Goal: Task Accomplishment & Management: Use online tool/utility

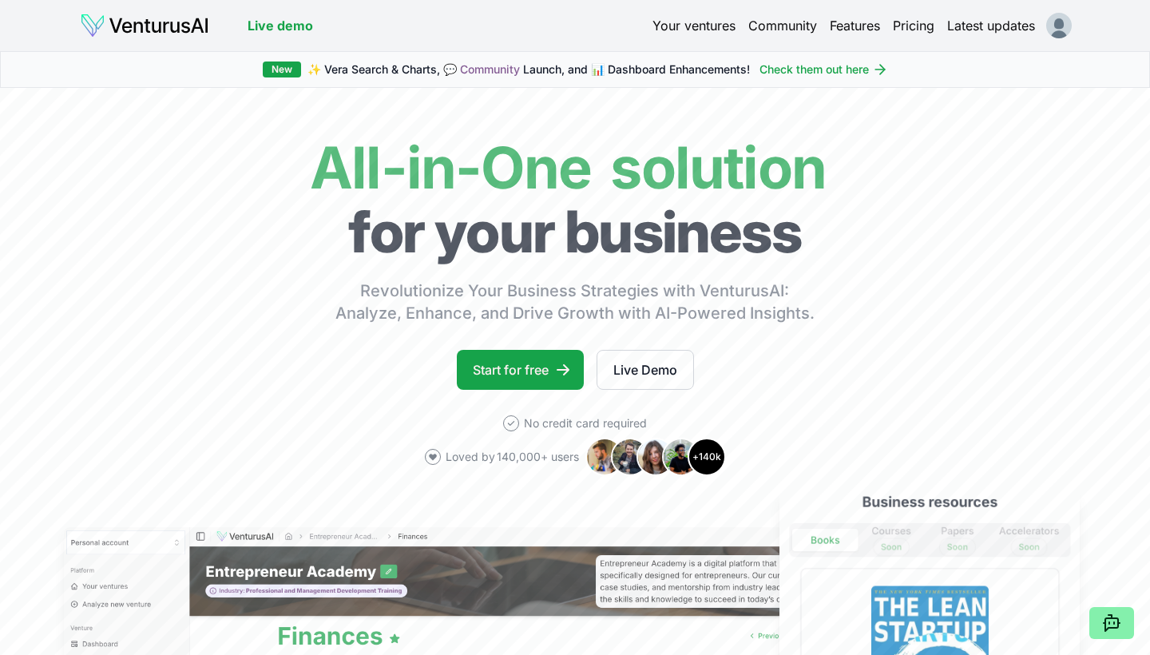
click at [149, 27] on img at bounding box center [144, 26] width 129 height 26
click at [695, 26] on link "Your ventures" at bounding box center [694, 25] width 83 height 19
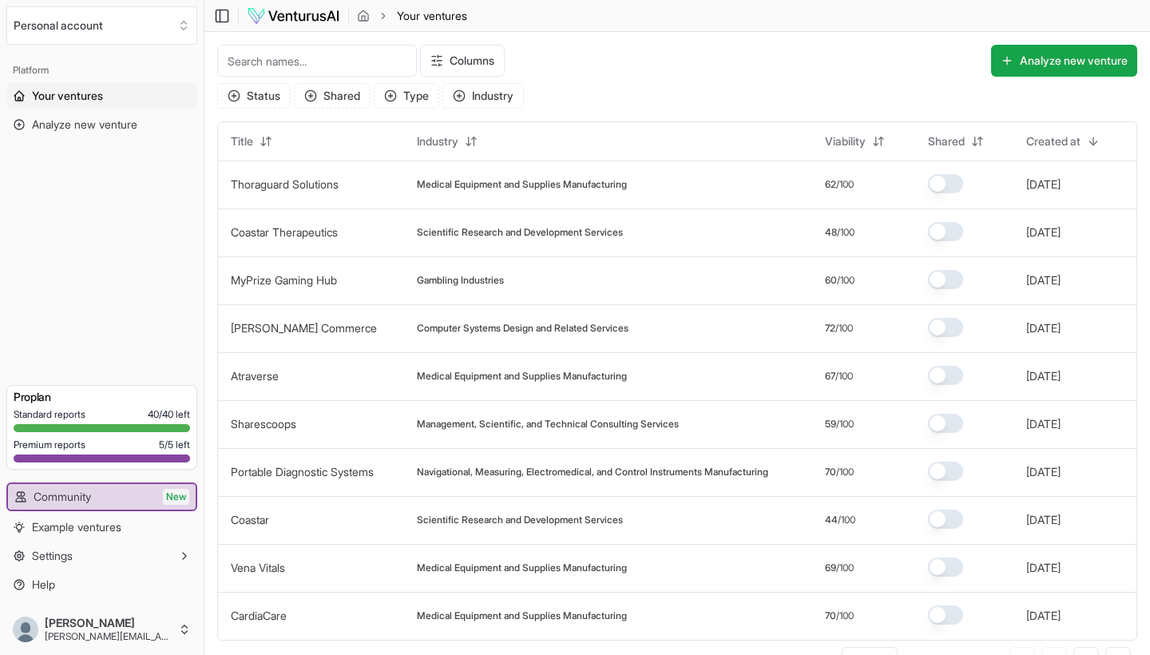
click at [248, 63] on input at bounding box center [317, 61] width 200 height 32
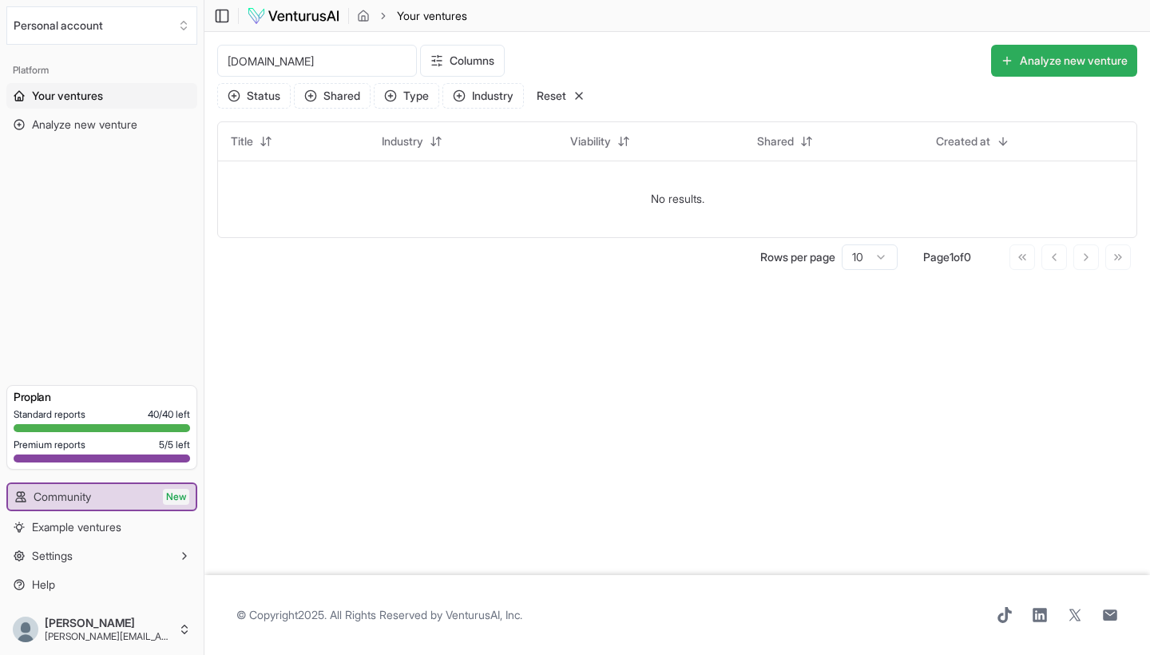
type input "[DOMAIN_NAME]"
click at [1051, 61] on button "Analyze new venture" at bounding box center [1064, 61] width 146 height 32
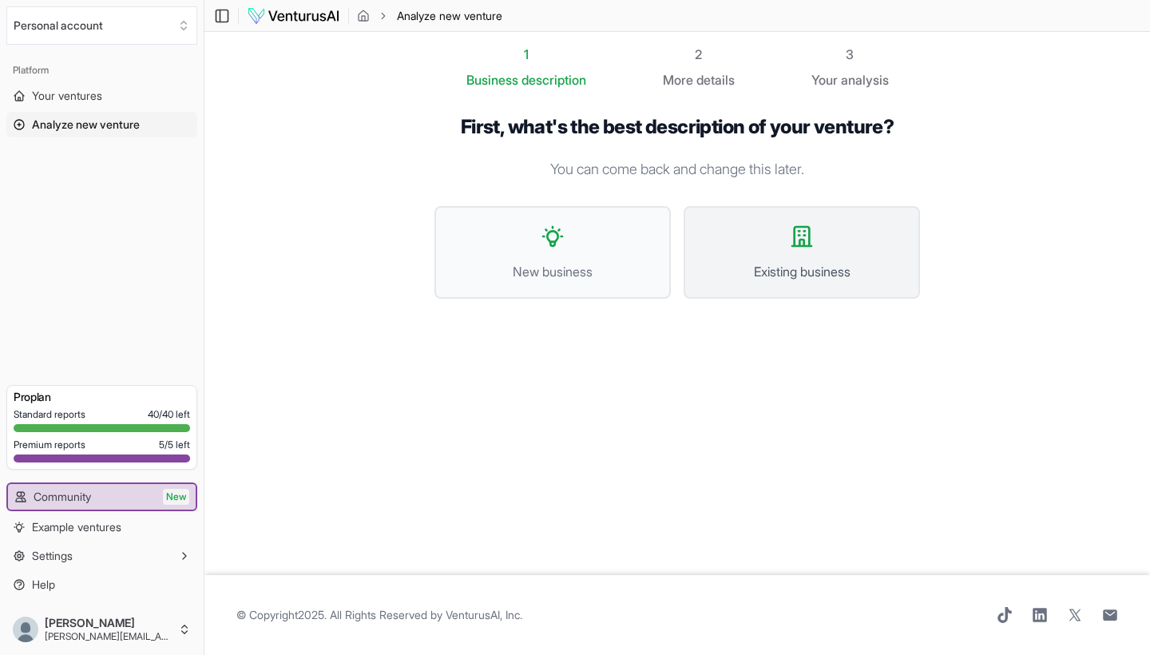
click at [810, 246] on icon at bounding box center [801, 236] width 19 height 19
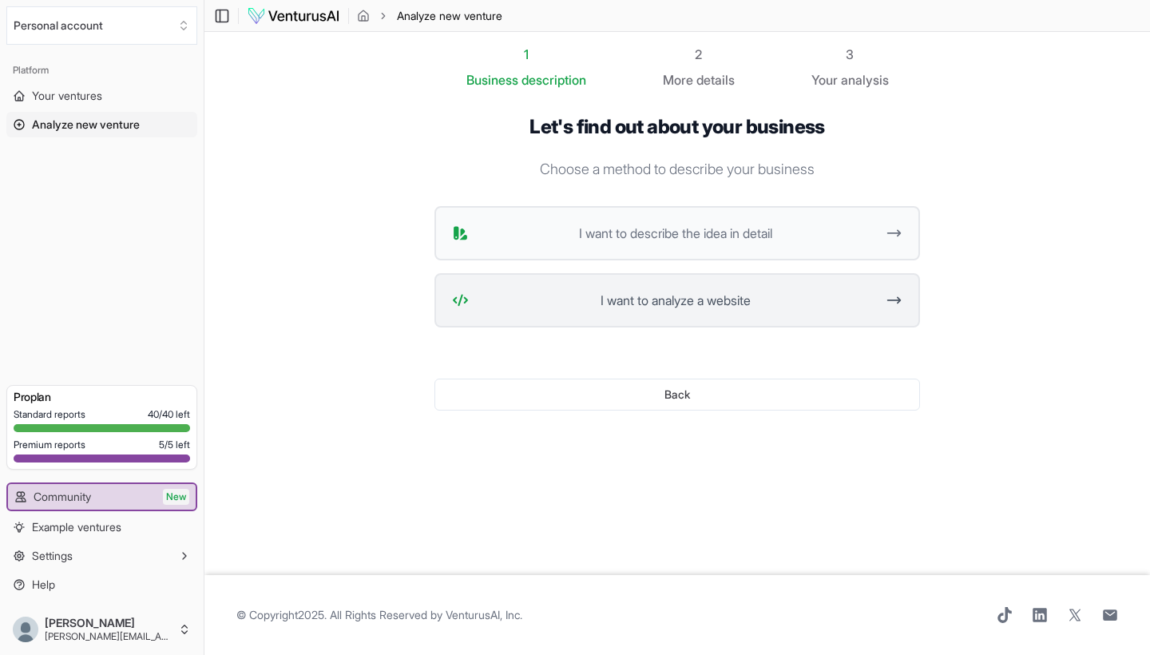
click at [678, 300] on span "I want to analyze a website" at bounding box center [675, 300] width 400 height 19
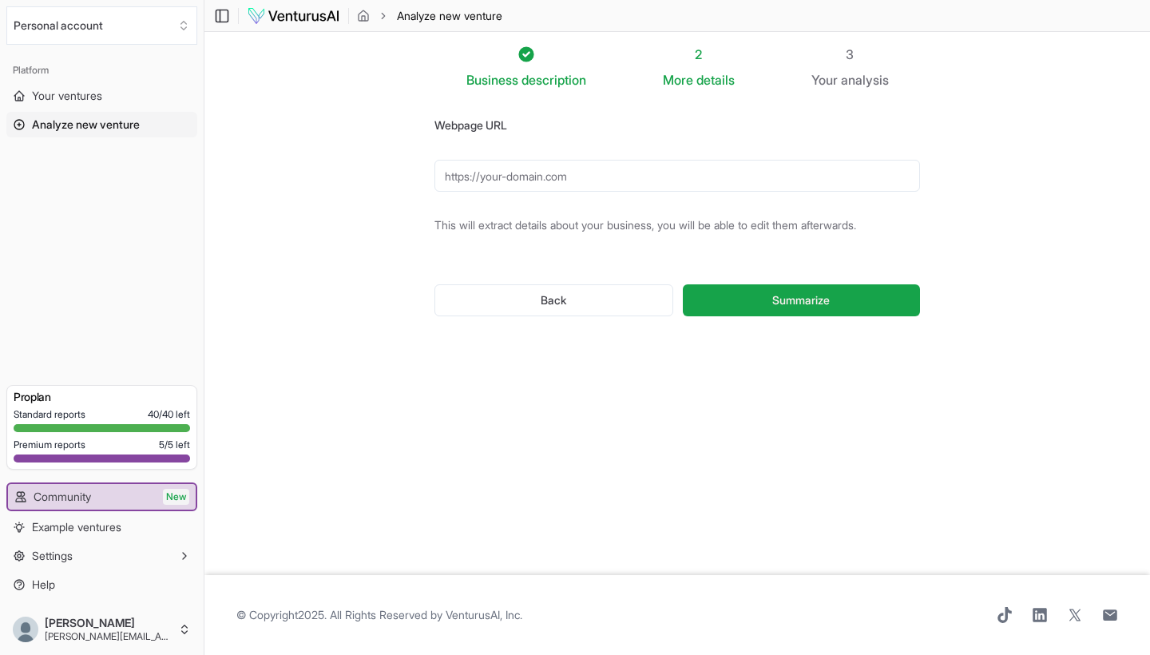
click at [478, 182] on input "Webpage URL" at bounding box center [678, 176] width 486 height 32
paste input "[URL][DOMAIN_NAME]"
type input "[URL][DOMAIN_NAME]"
click at [804, 298] on span "Summarize" at bounding box center [801, 300] width 58 height 16
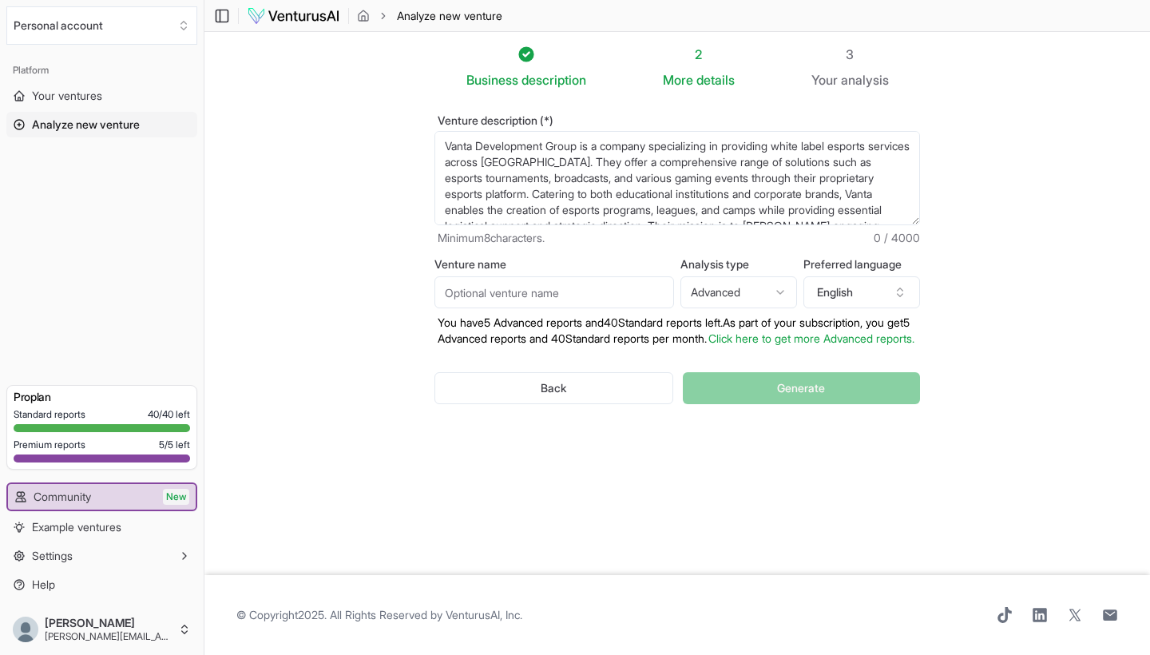
click at [726, 292] on html "We value your privacy We use cookies to enhance your browsing experience, serve…" at bounding box center [575, 327] width 1150 height 655
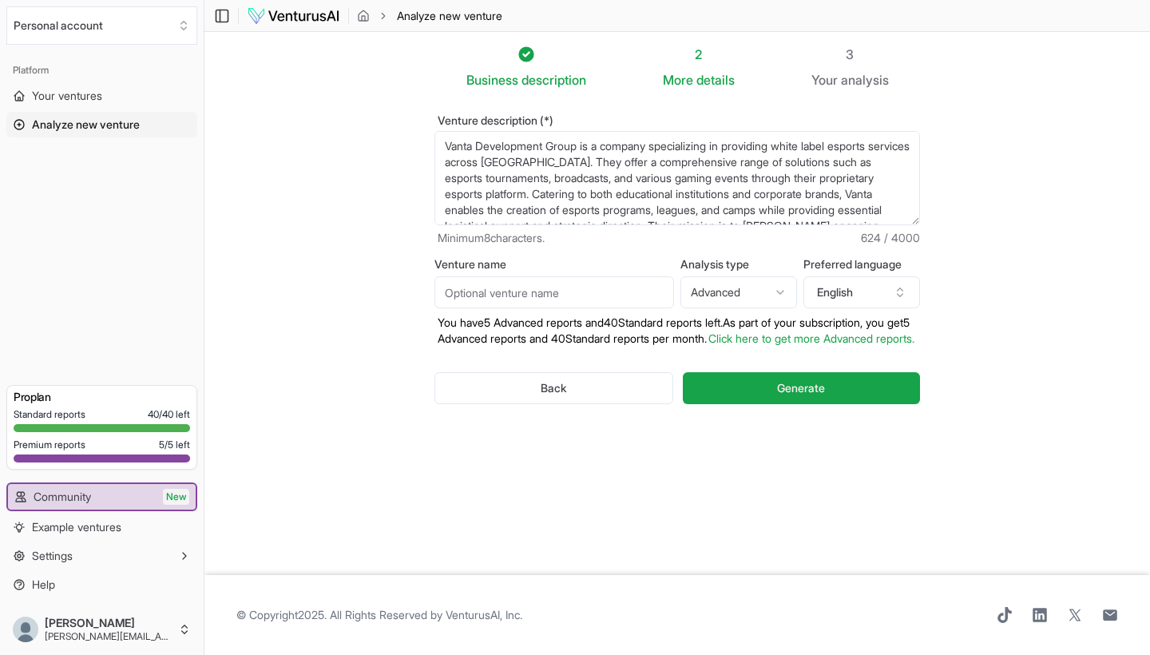
click at [454, 296] on input "Venture name" at bounding box center [555, 292] width 240 height 32
type input "Vanta"
click at [801, 396] on span "Generate" at bounding box center [801, 388] width 48 height 16
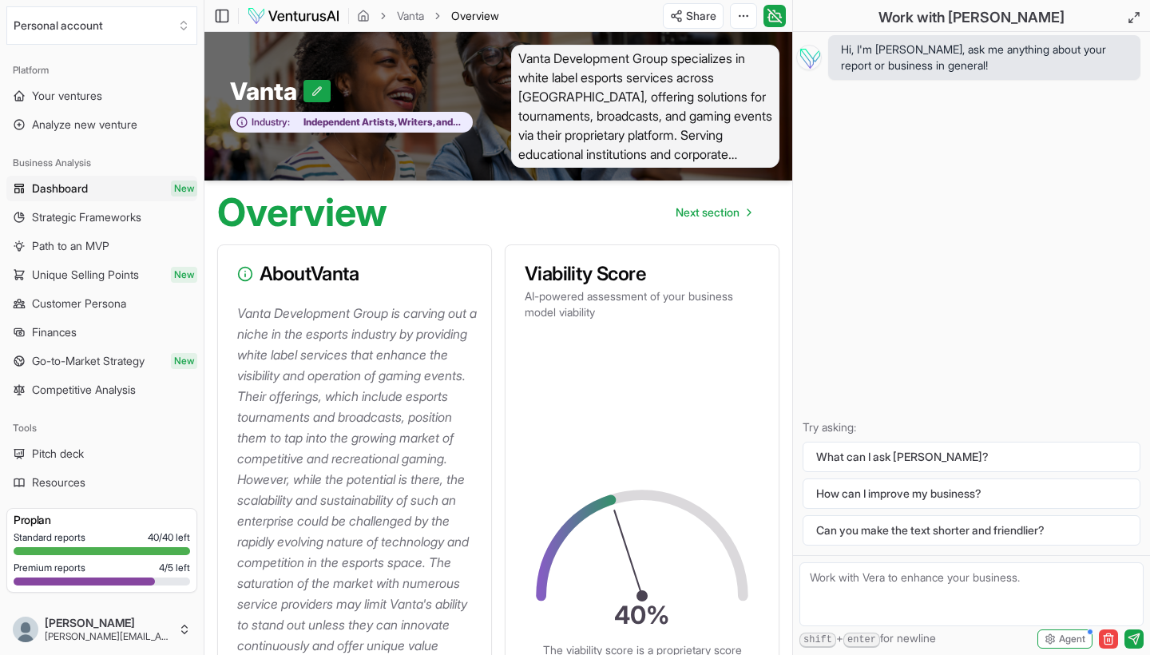
click at [275, 18] on img at bounding box center [293, 15] width 93 height 19
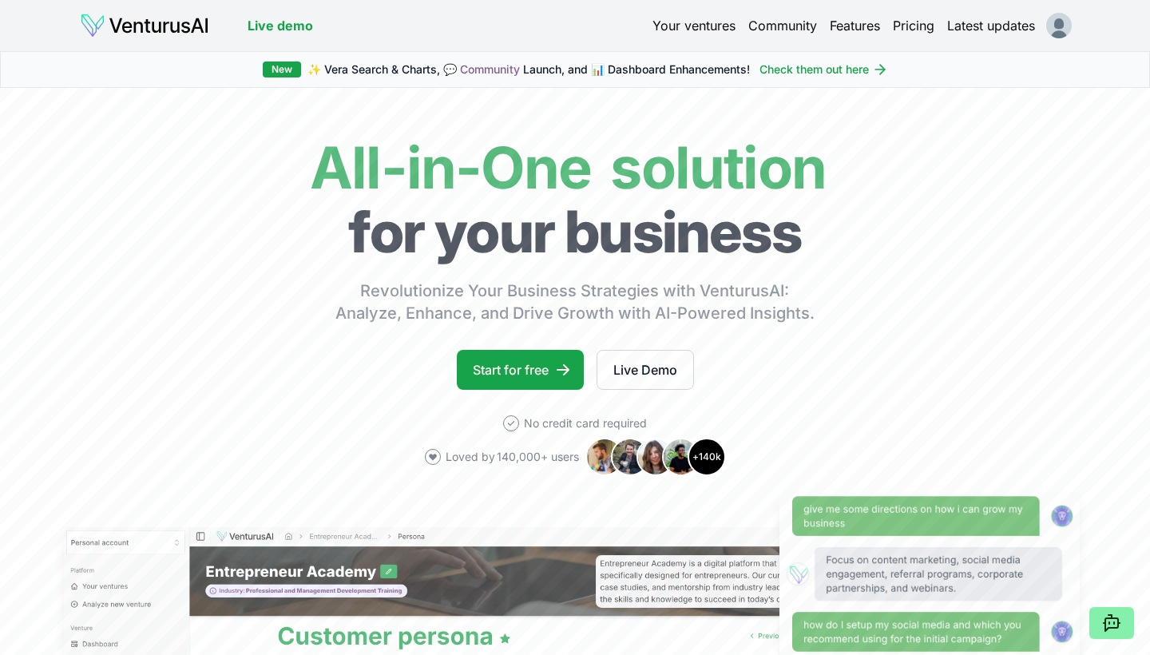
click at [692, 26] on link "Your ventures" at bounding box center [694, 25] width 83 height 19
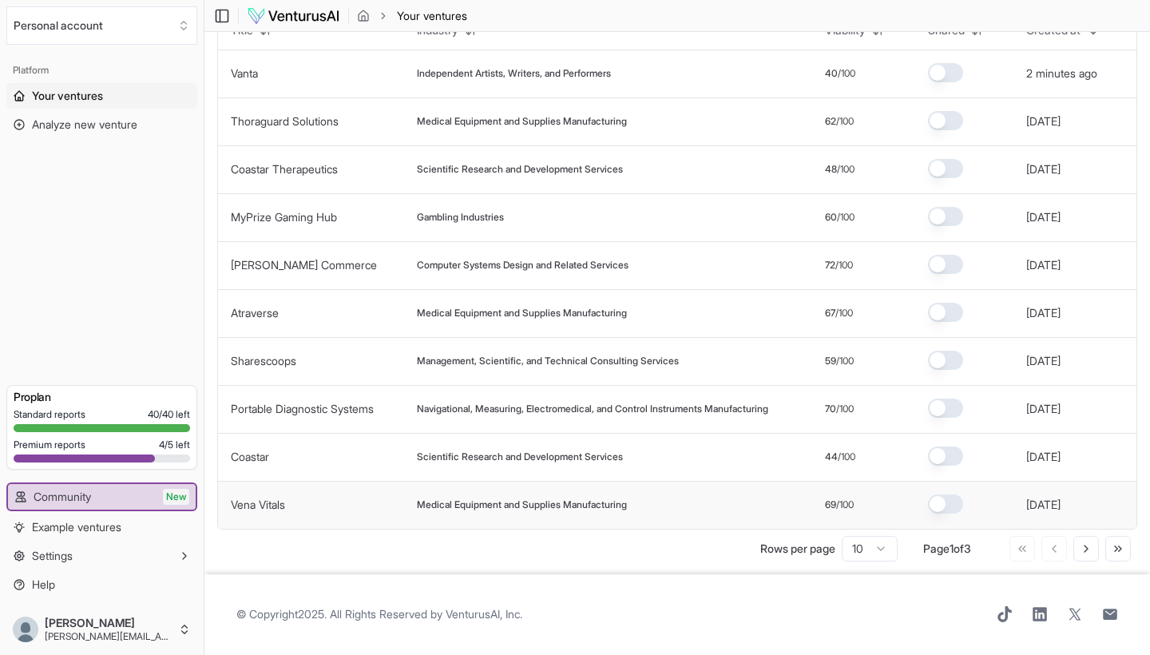
scroll to position [111, 0]
click at [1087, 549] on icon at bounding box center [1086, 548] width 13 height 13
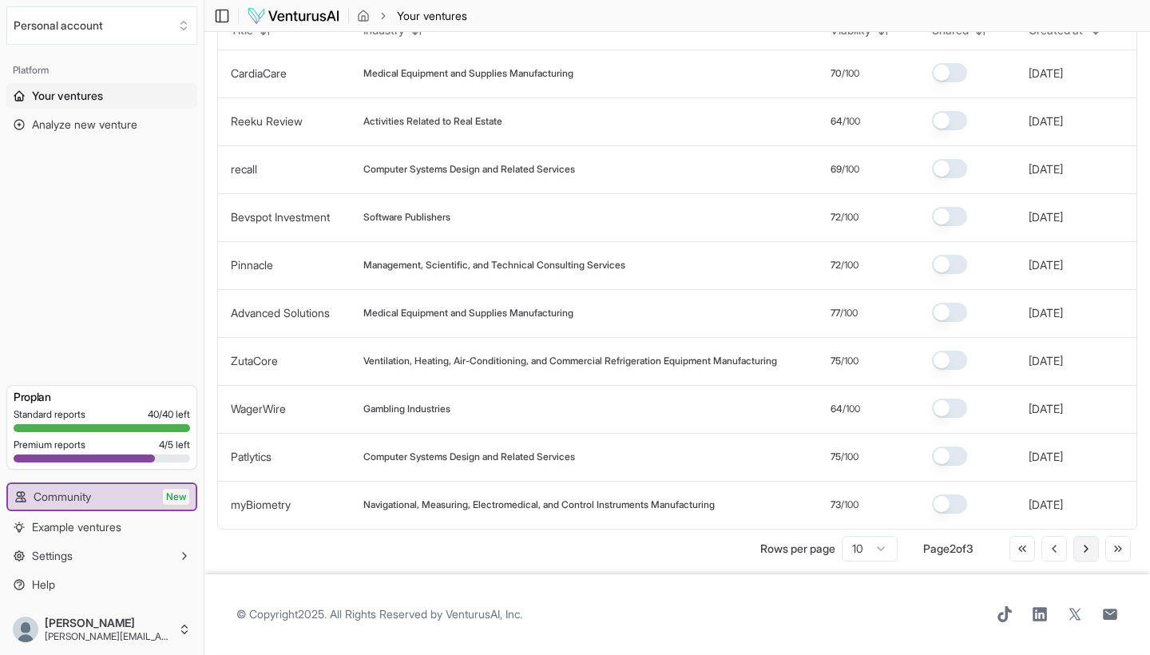
click at [1087, 550] on icon at bounding box center [1086, 549] width 3 height 6
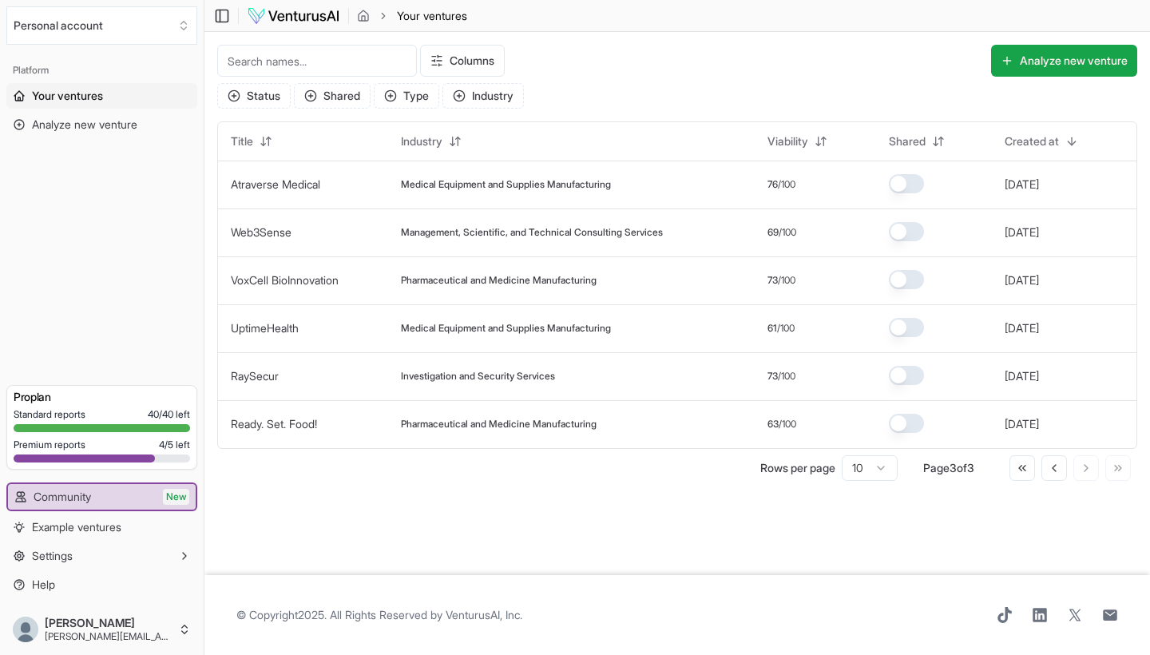
scroll to position [0, 0]
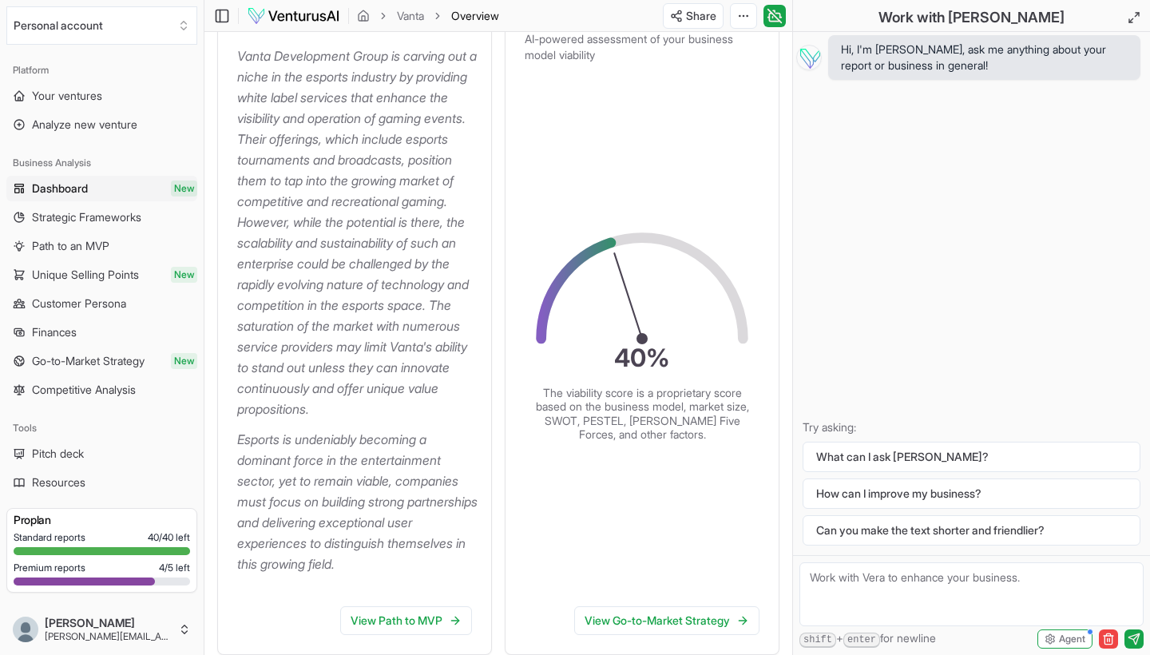
scroll to position [258, 0]
